Goal: Task Accomplishment & Management: Use online tool/utility

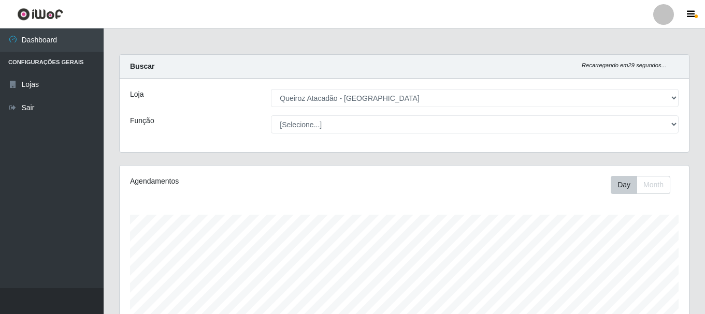
select select "464"
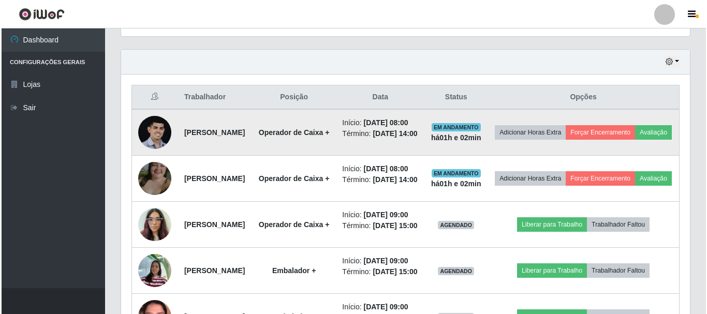
scroll to position [448, 0]
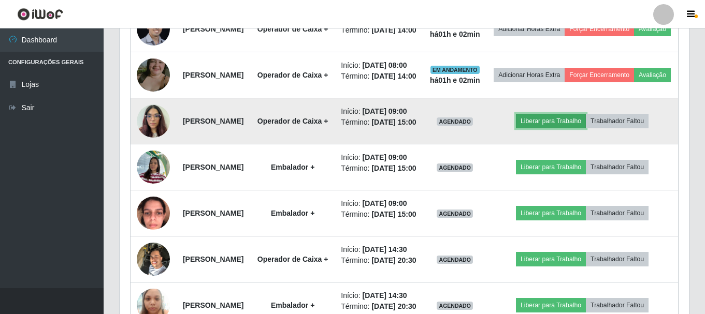
click at [575, 128] on button "Liberar para Trabalho" at bounding box center [551, 121] width 70 height 14
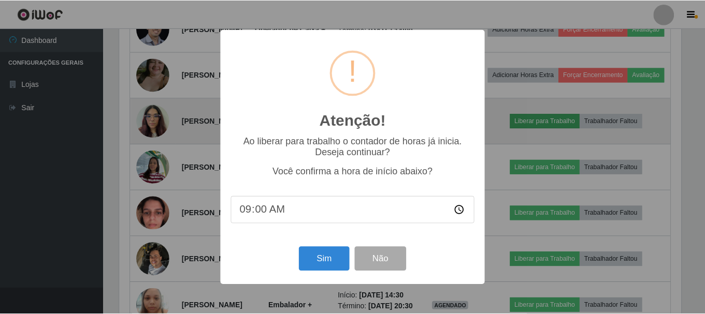
scroll to position [215, 564]
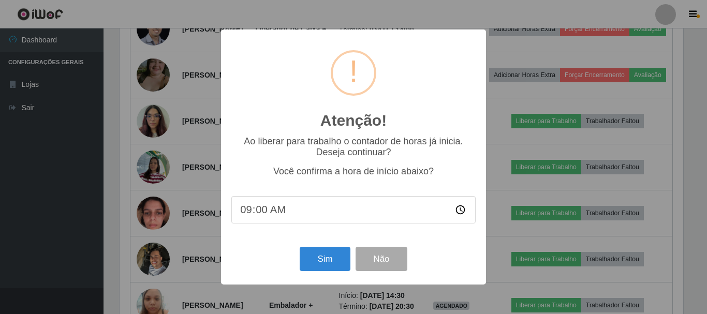
click at [565, 69] on div "Atenção! × Ao liberar para trabalho o contador de horas já inicia. Deseja conti…" at bounding box center [353, 157] width 707 height 314
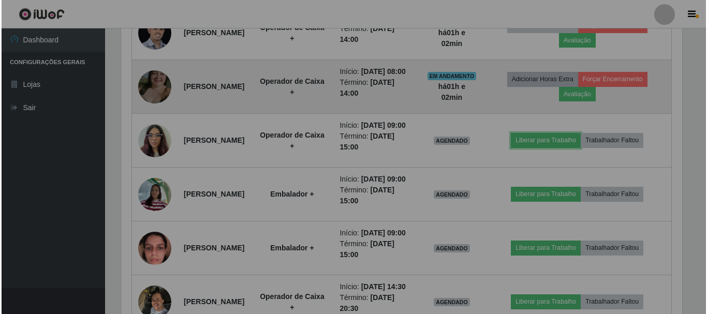
scroll to position [215, 569]
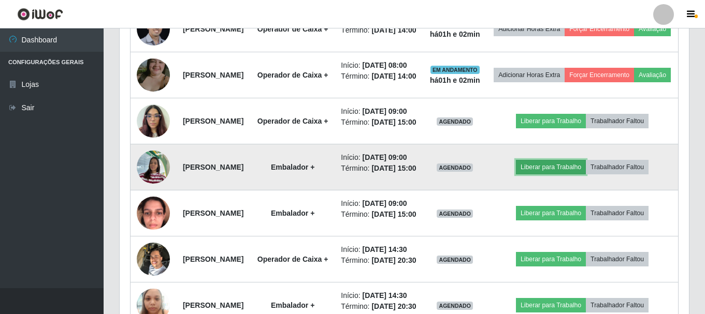
click at [547, 175] on button "Liberar para Trabalho" at bounding box center [551, 167] width 70 height 14
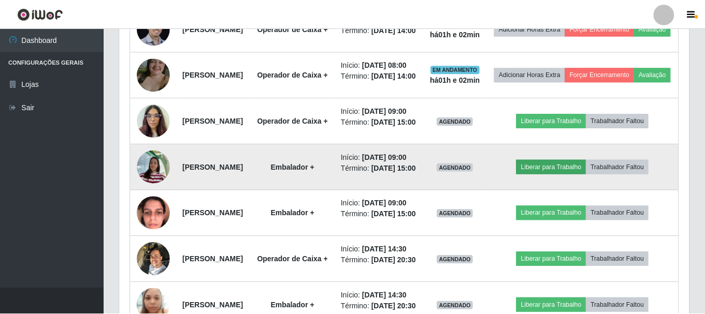
scroll to position [215, 564]
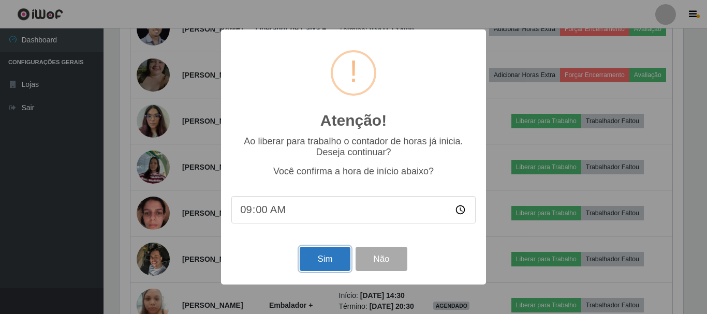
click at [307, 264] on button "Sim" at bounding box center [325, 259] width 50 height 24
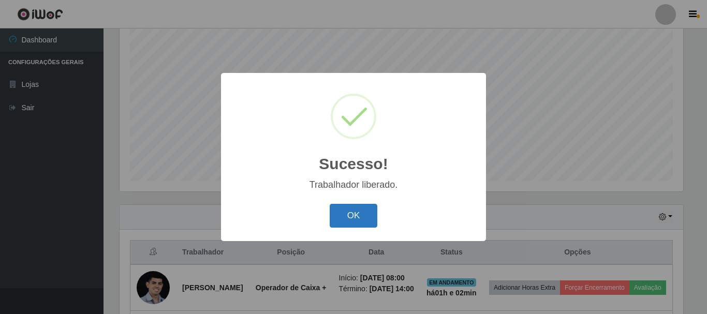
click at [367, 217] on button "OK" at bounding box center [354, 216] width 48 height 24
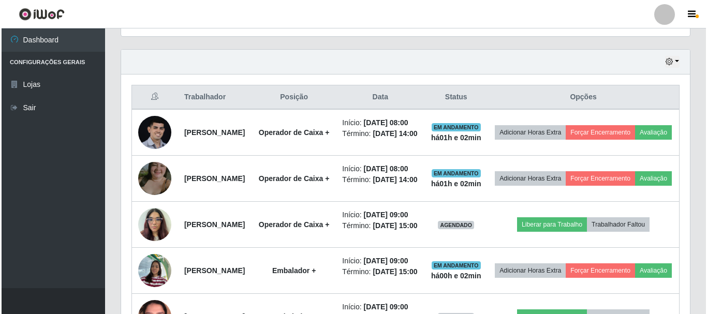
scroll to position [551, 0]
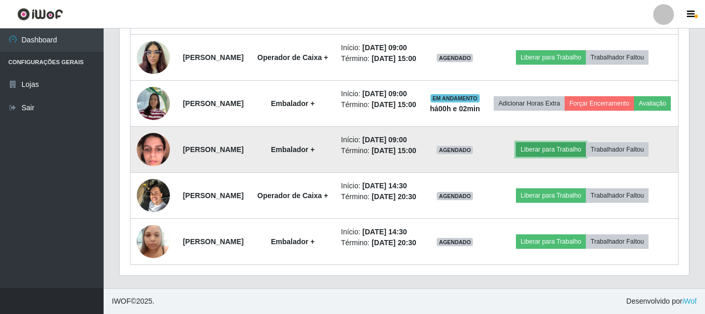
click at [568, 157] on button "Liberar para Trabalho" at bounding box center [551, 149] width 70 height 14
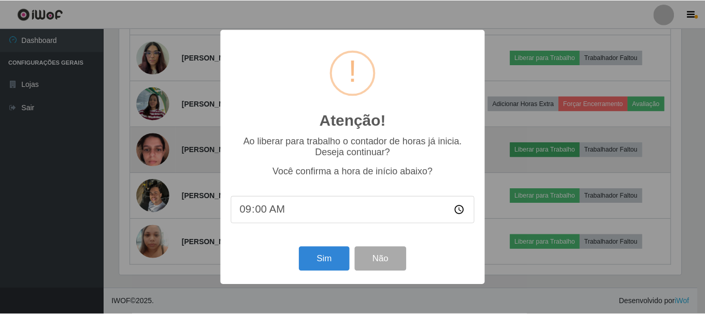
scroll to position [215, 564]
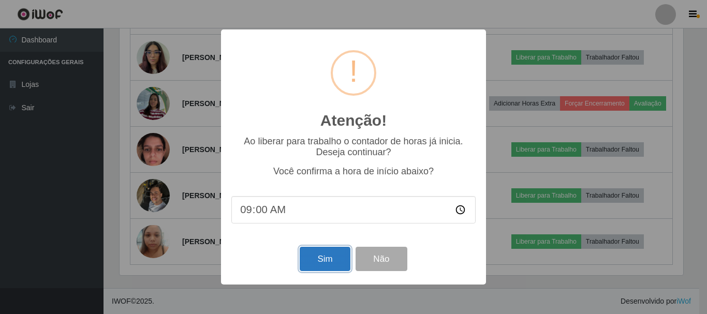
click at [300, 255] on button "Sim" at bounding box center [325, 259] width 50 height 24
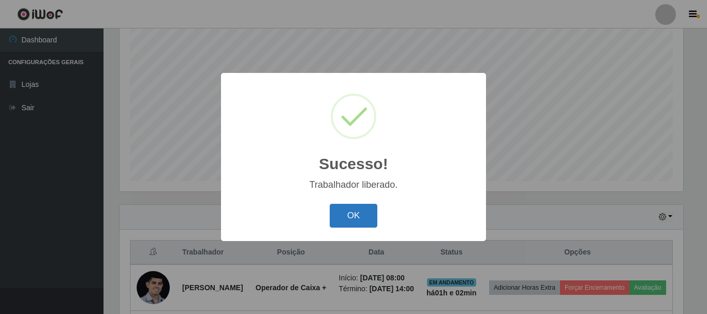
click at [342, 215] on button "OK" at bounding box center [354, 216] width 48 height 24
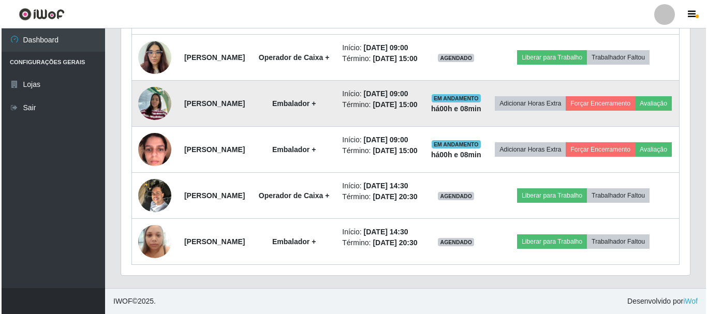
scroll to position [487, 0]
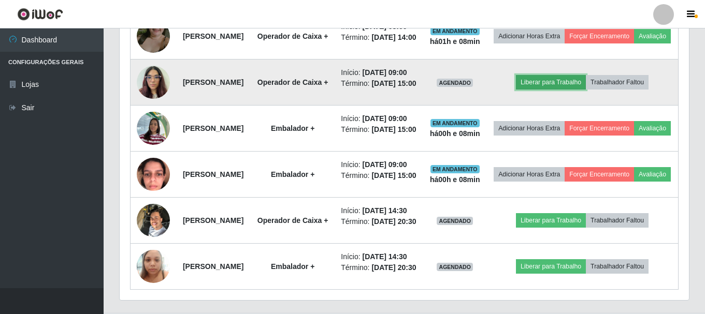
click at [548, 90] on button "Liberar para Trabalho" at bounding box center [551, 82] width 70 height 14
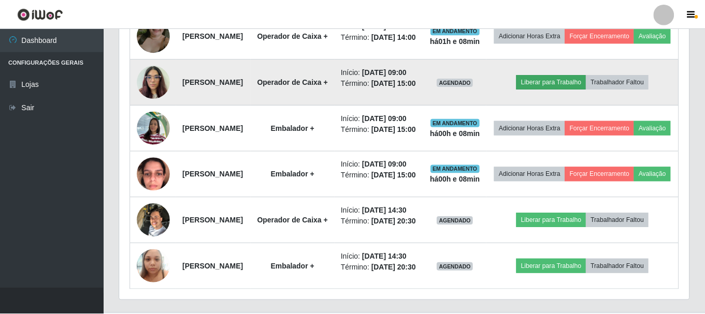
scroll to position [215, 564]
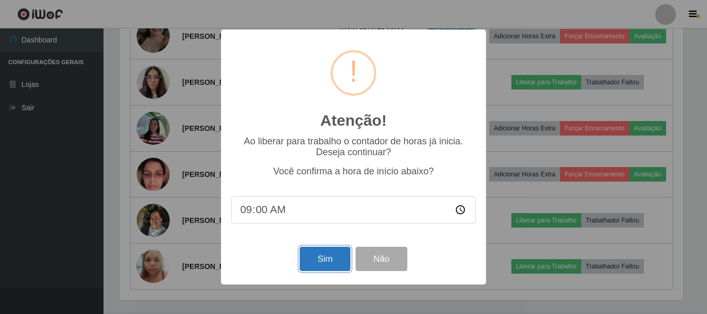
click at [326, 261] on button "Sim" at bounding box center [325, 259] width 50 height 24
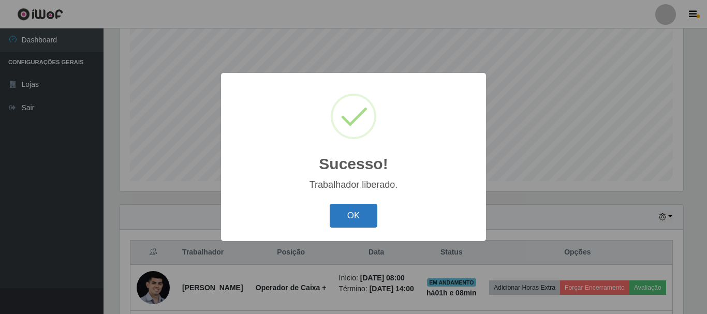
click at [343, 213] on button "OK" at bounding box center [354, 216] width 48 height 24
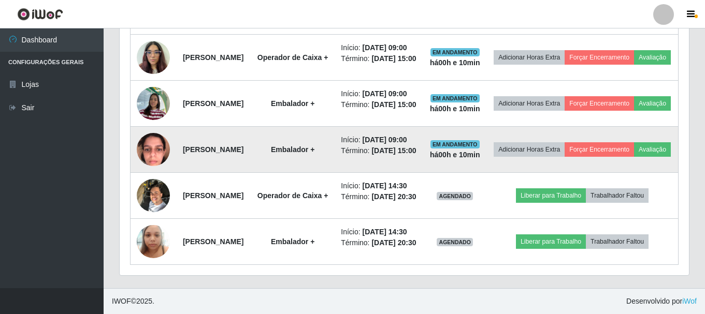
scroll to position [331, 0]
